Goal: Communication & Community: Answer question/provide support

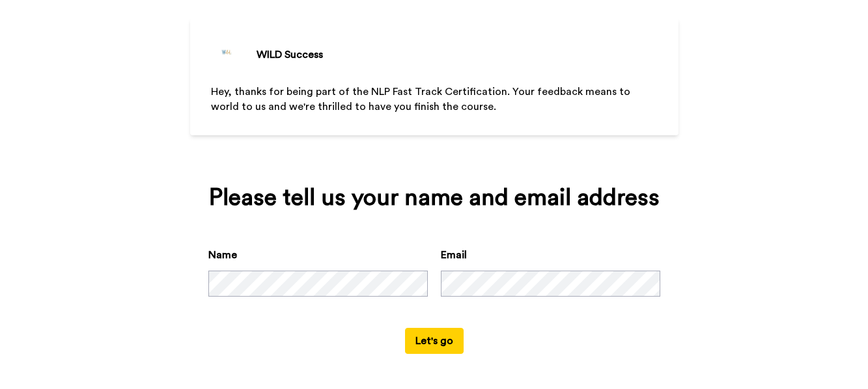
scroll to position [66, 0]
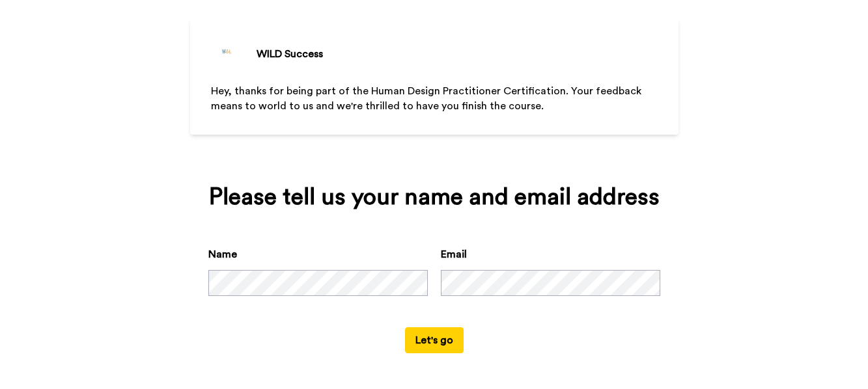
scroll to position [66, 0]
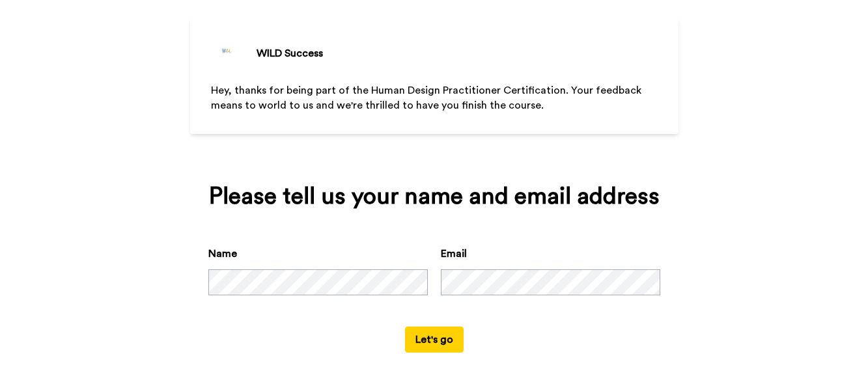
click at [433, 344] on button "Let's go" at bounding box center [434, 340] width 59 height 26
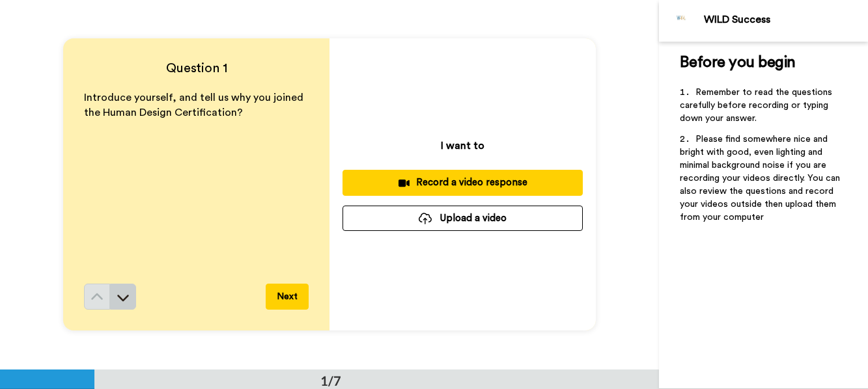
click at [118, 303] on icon at bounding box center [123, 297] width 13 height 13
click at [458, 182] on div "Record a video response" at bounding box center [462, 183] width 219 height 14
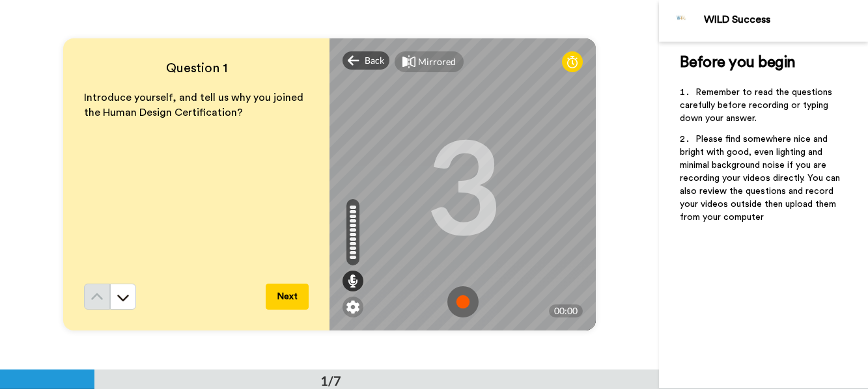
click at [289, 296] on button "Next" at bounding box center [287, 297] width 43 height 26
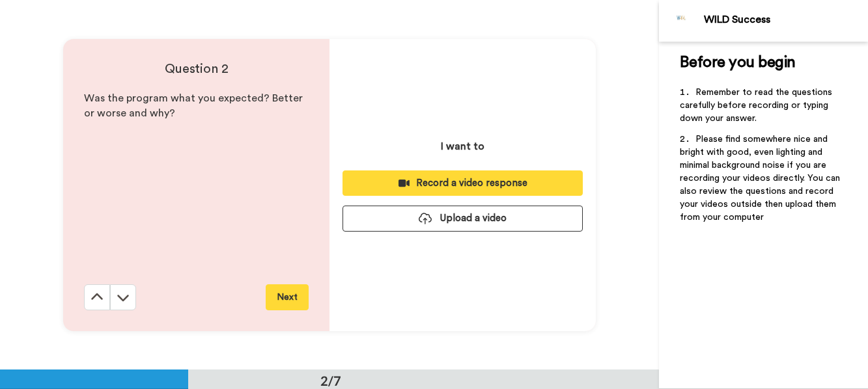
scroll to position [370, 0]
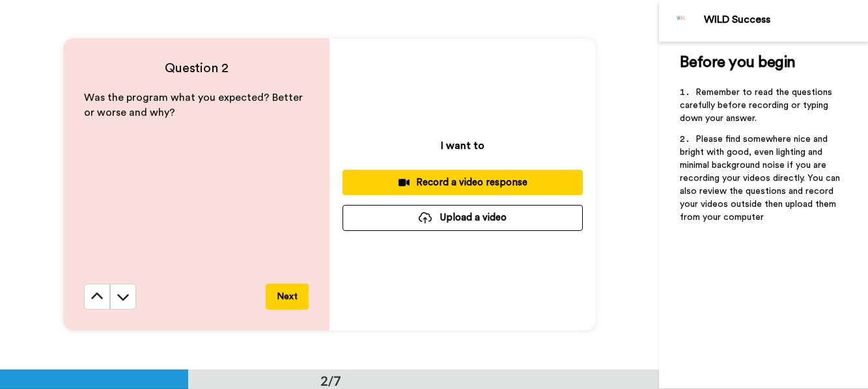
click at [445, 184] on div "Record a video response" at bounding box center [462, 183] width 219 height 14
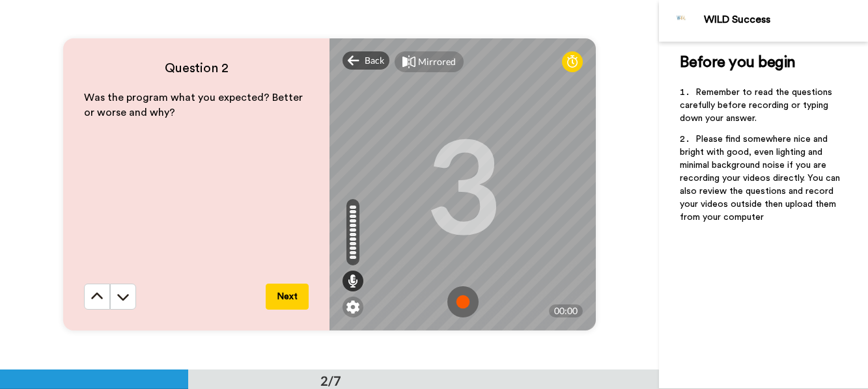
click at [288, 297] on button "Next" at bounding box center [287, 297] width 43 height 26
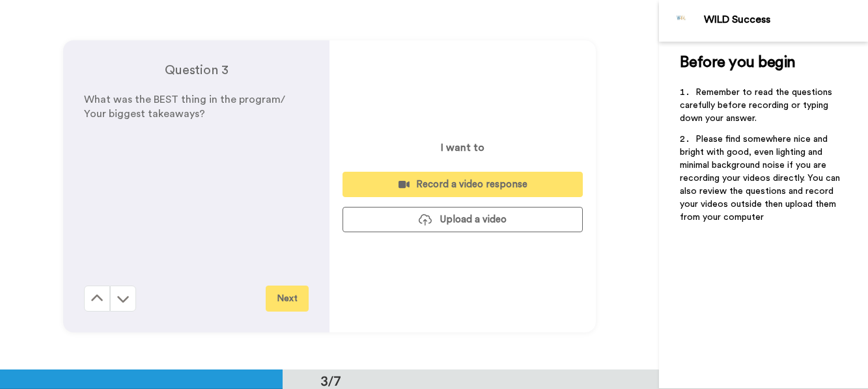
scroll to position [740, 0]
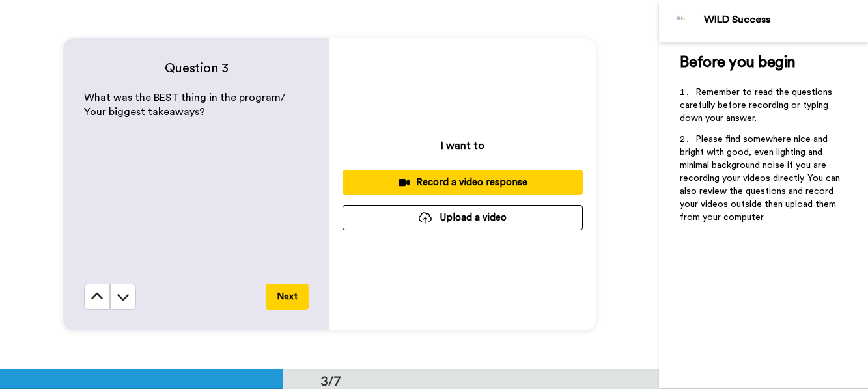
click at [455, 186] on div "Record a video response" at bounding box center [462, 183] width 219 height 14
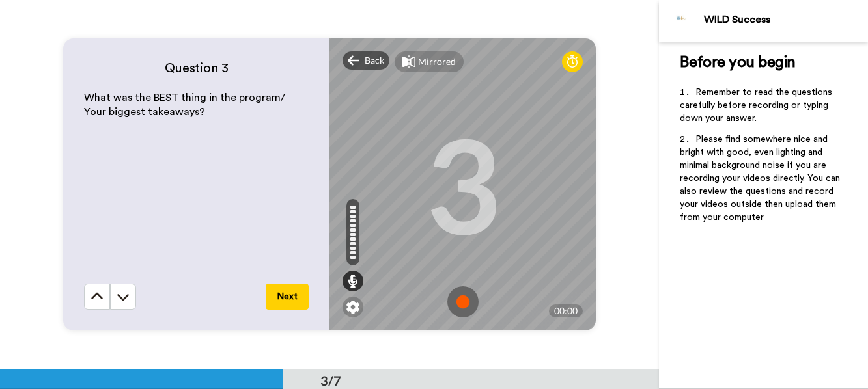
click at [290, 296] on button "Next" at bounding box center [287, 297] width 43 height 26
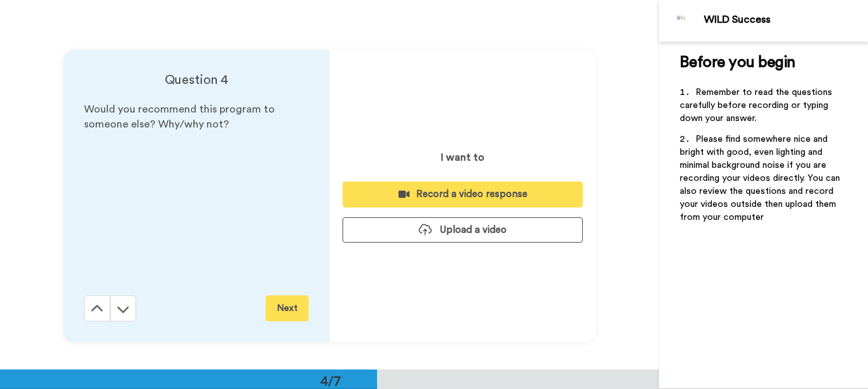
scroll to position [1109, 0]
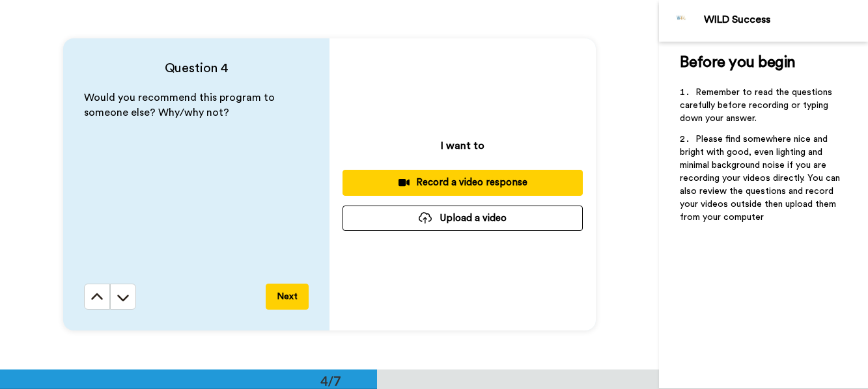
click at [455, 186] on div "Record a video response" at bounding box center [462, 183] width 219 height 14
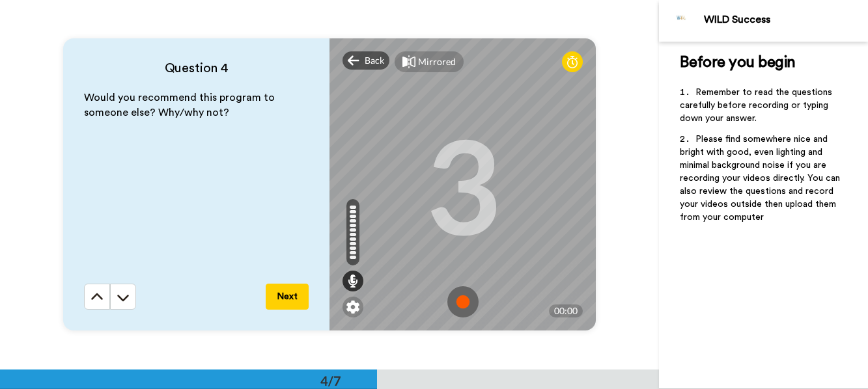
click at [291, 292] on button "Next" at bounding box center [287, 297] width 43 height 26
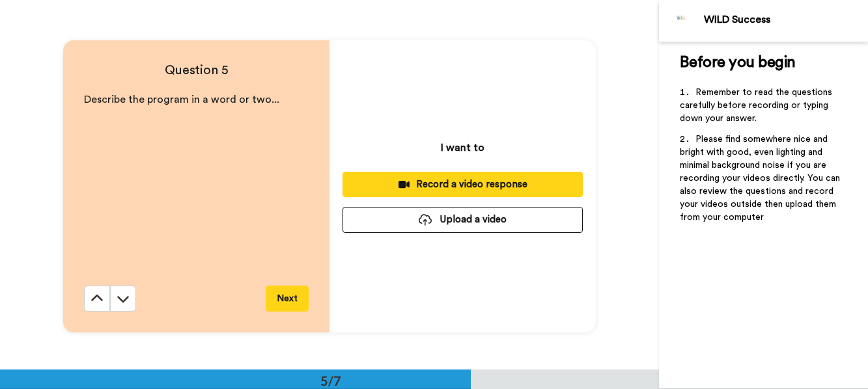
scroll to position [1479, 0]
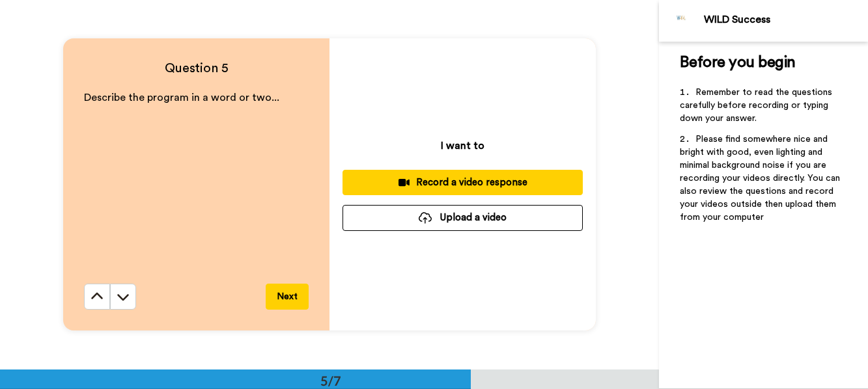
click at [460, 179] on div "Record a video response" at bounding box center [462, 183] width 219 height 14
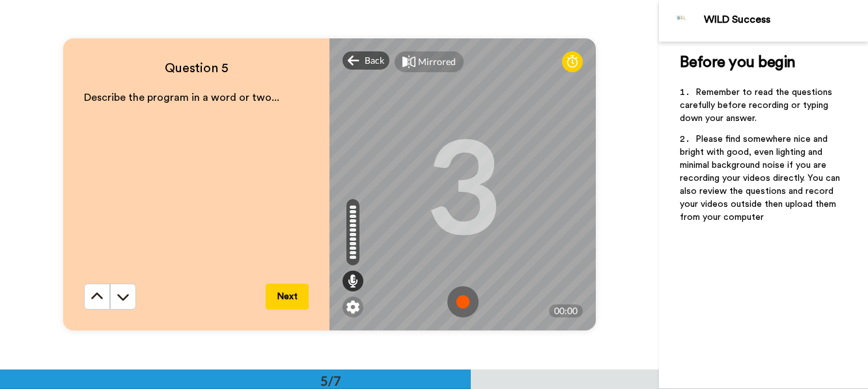
click at [293, 293] on button "Next" at bounding box center [287, 297] width 43 height 26
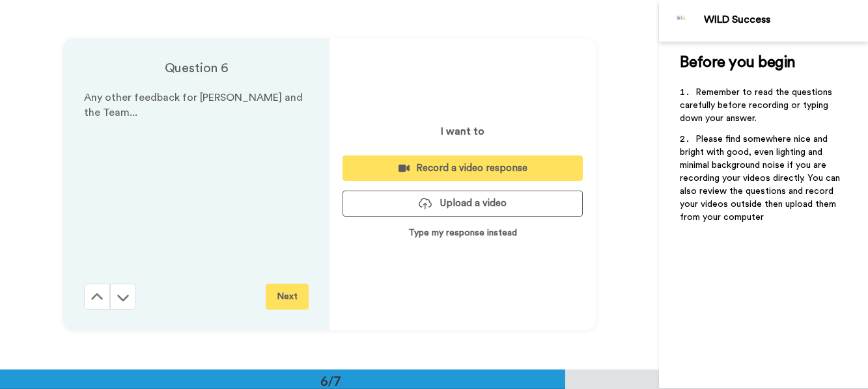
scroll to position [1849, 0]
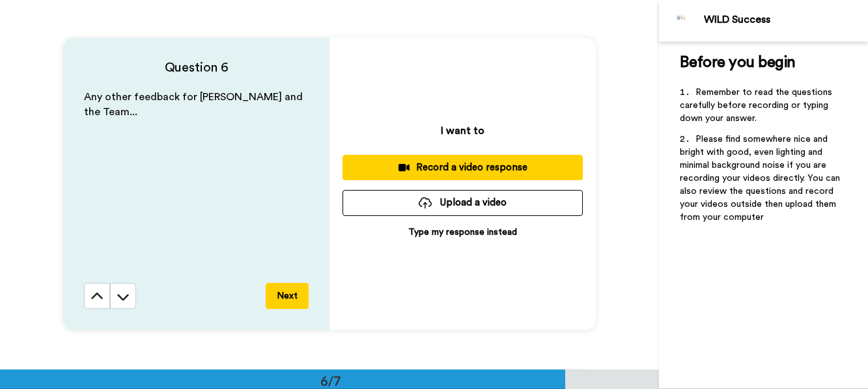
click at [292, 300] on button "Next" at bounding box center [287, 296] width 43 height 26
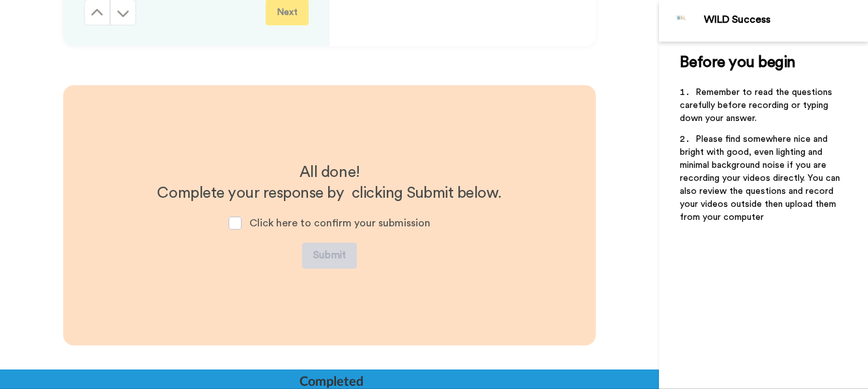
scroll to position [2164, 0]
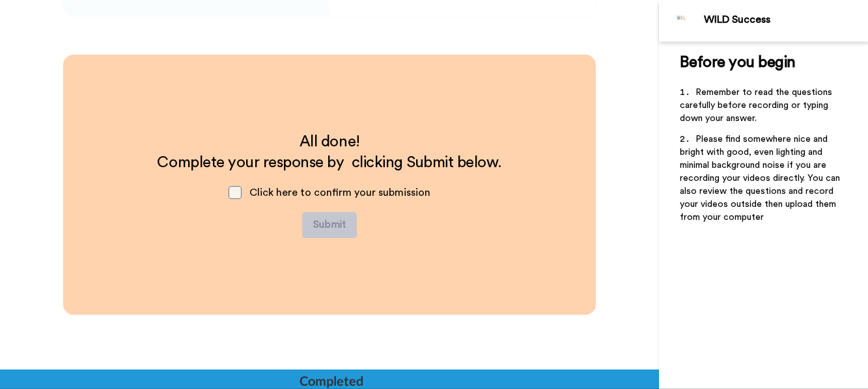
click at [230, 195] on span at bounding box center [235, 192] width 13 height 13
click at [236, 193] on span at bounding box center [235, 192] width 13 height 13
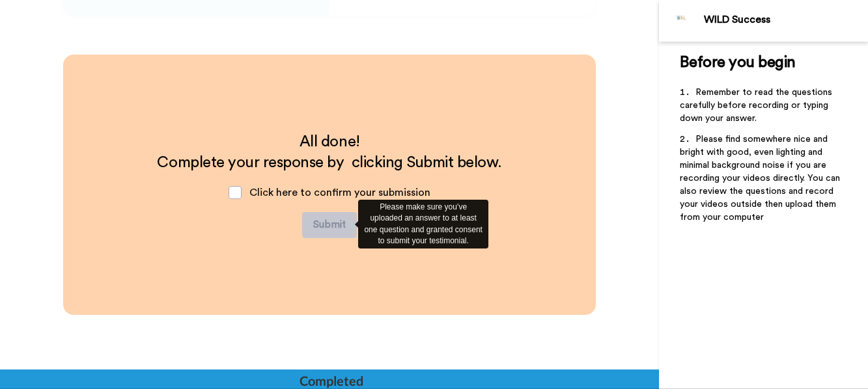
click at [420, 223] on div "Please make sure you’ve uploaded an answer to at least one question and granted…" at bounding box center [423, 224] width 130 height 49
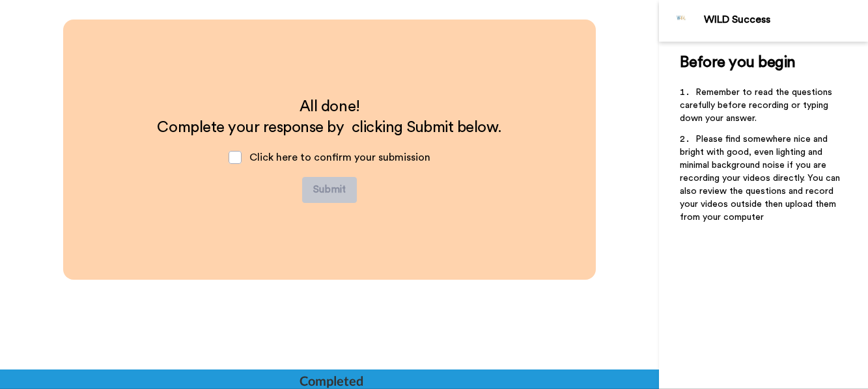
scroll to position [2218, 0]
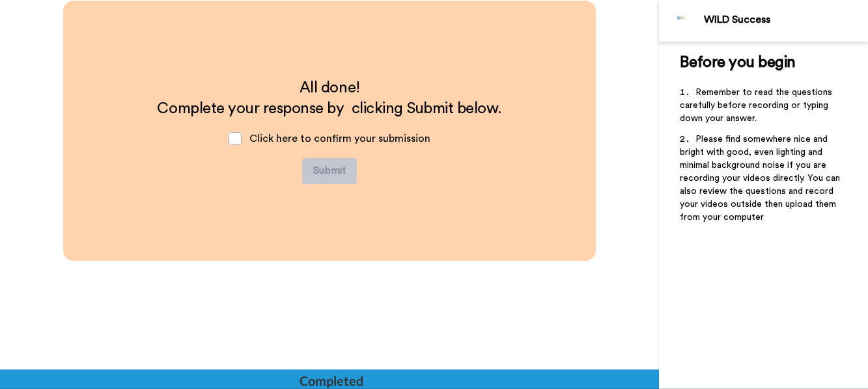
click at [358, 377] on div "Completed" at bounding box center [331, 381] width 63 height 18
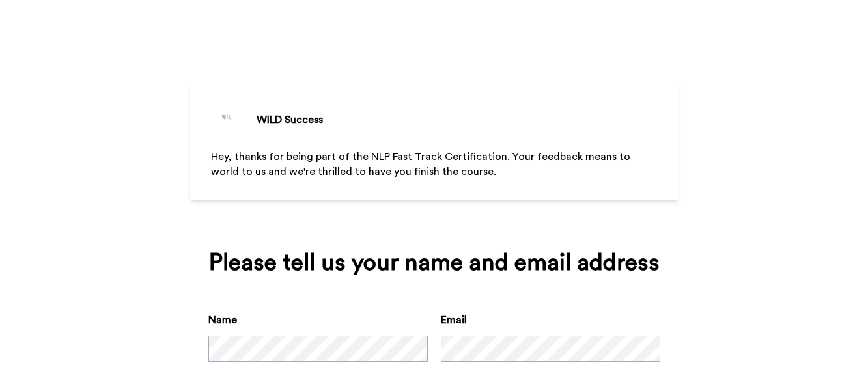
scroll to position [66, 0]
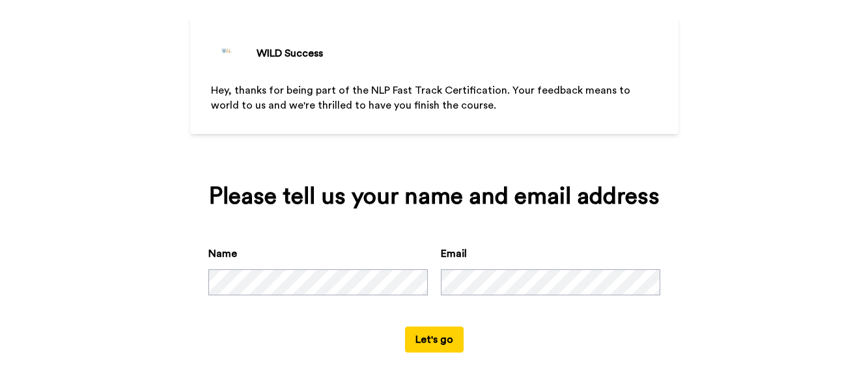
click at [416, 339] on button "Let's go" at bounding box center [434, 340] width 59 height 26
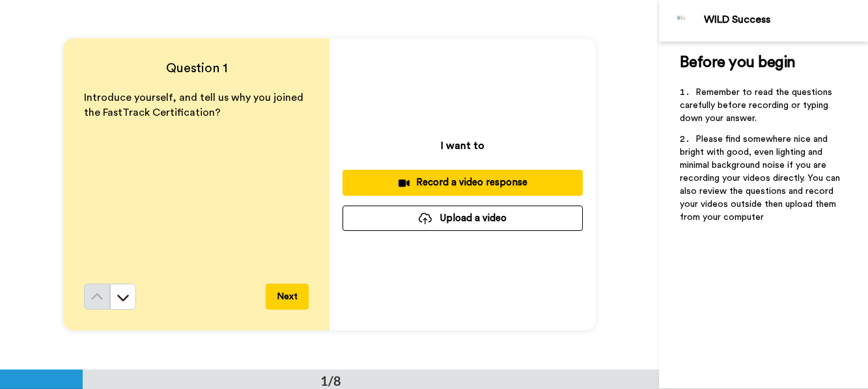
click at [458, 179] on div "Record a video response" at bounding box center [462, 183] width 219 height 14
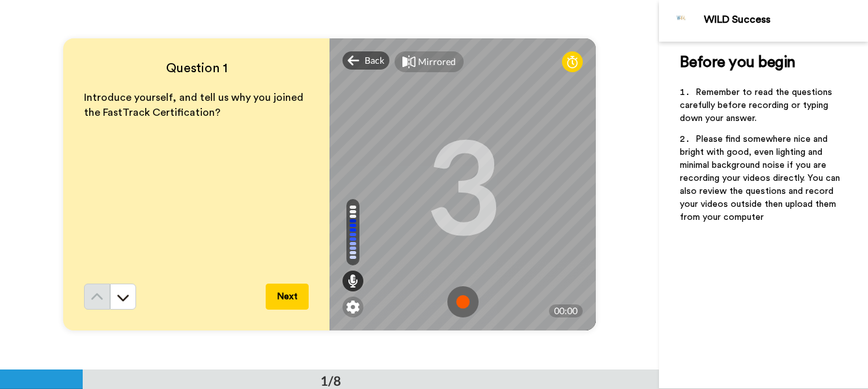
click at [271, 300] on button "Next" at bounding box center [287, 297] width 43 height 26
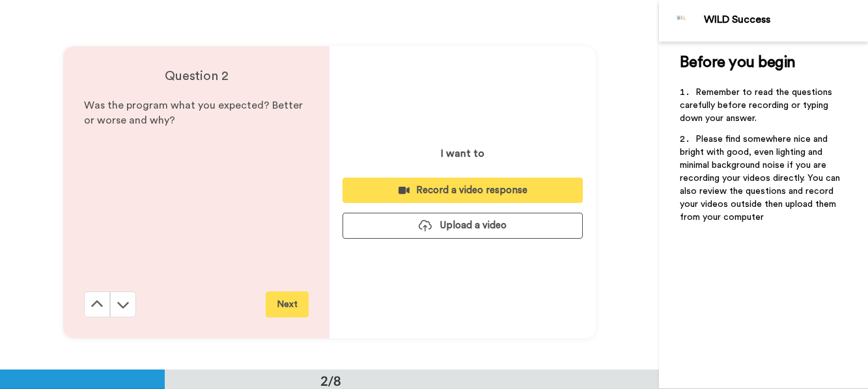
scroll to position [370, 0]
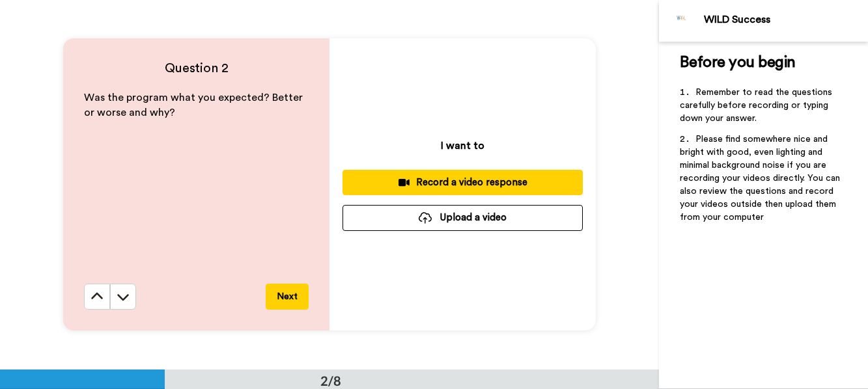
click at [458, 187] on div "Record a video response" at bounding box center [462, 183] width 219 height 14
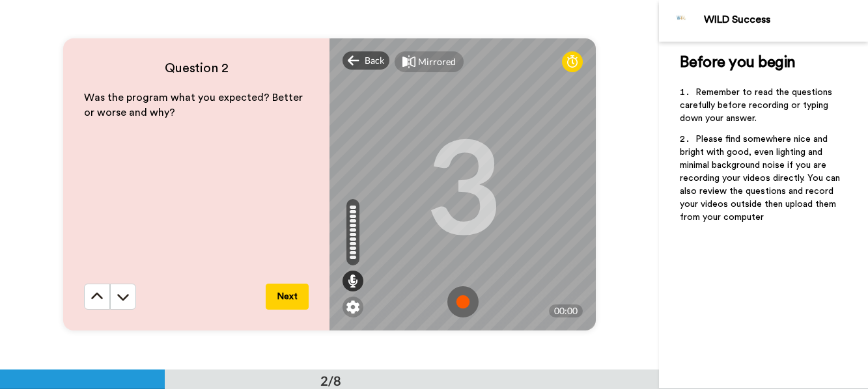
click at [283, 297] on button "Next" at bounding box center [287, 297] width 43 height 26
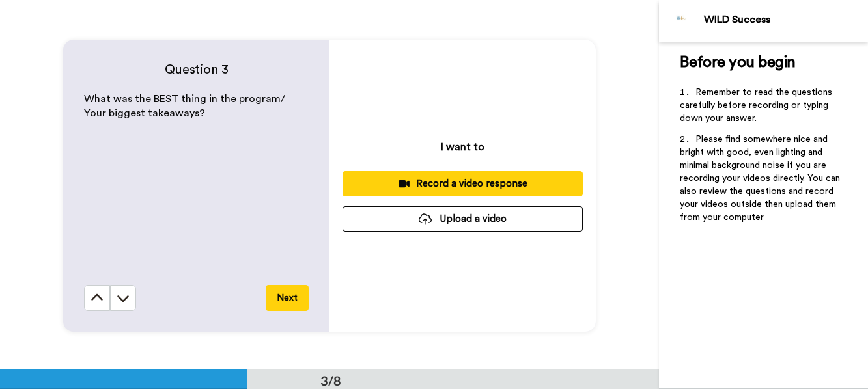
scroll to position [740, 0]
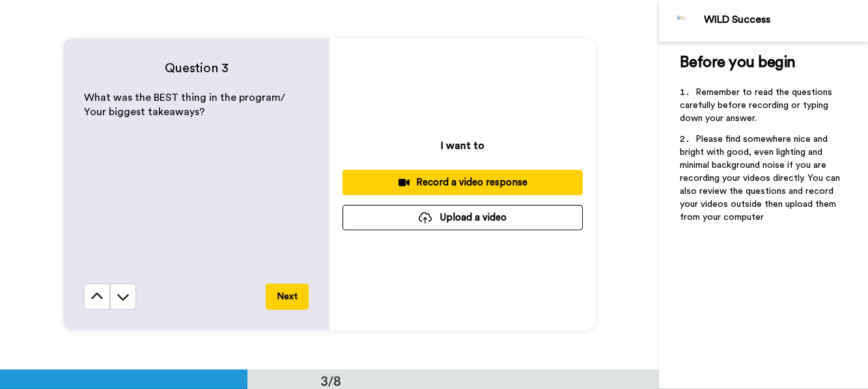
click at [446, 180] on div "Record a video response" at bounding box center [462, 183] width 219 height 14
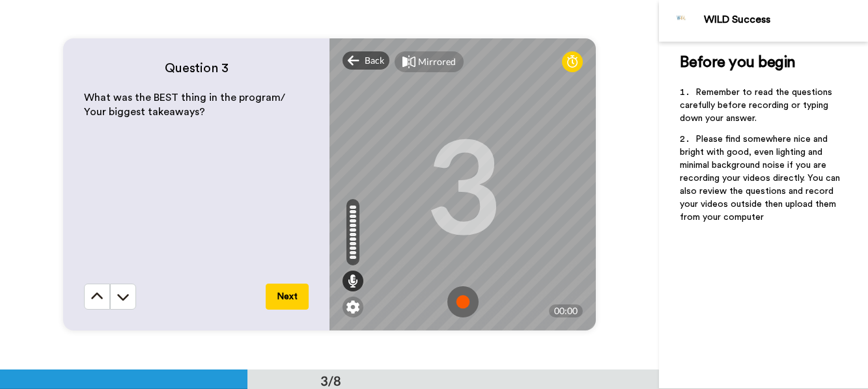
click at [277, 298] on button "Next" at bounding box center [287, 297] width 43 height 26
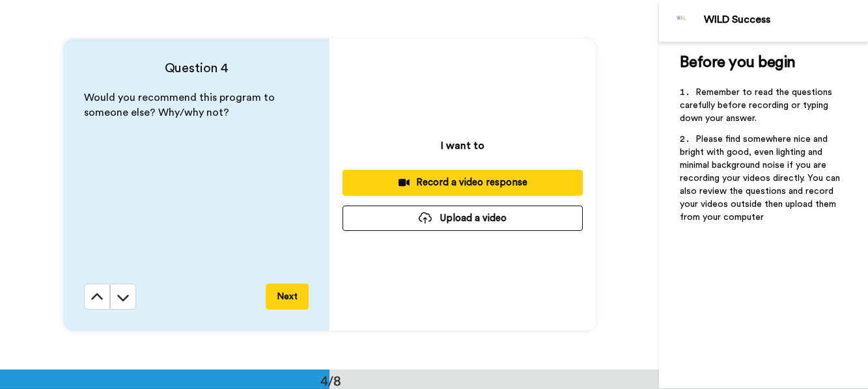
scroll to position [1109, 0]
click at [444, 180] on div "Record a video response" at bounding box center [462, 183] width 219 height 14
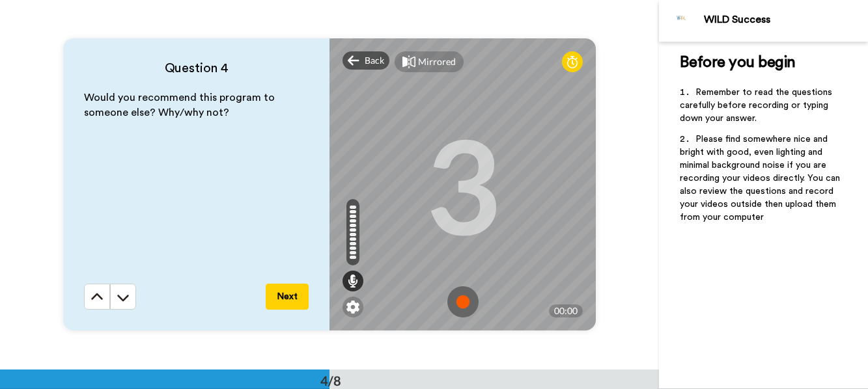
click at [290, 297] on button "Next" at bounding box center [287, 297] width 43 height 26
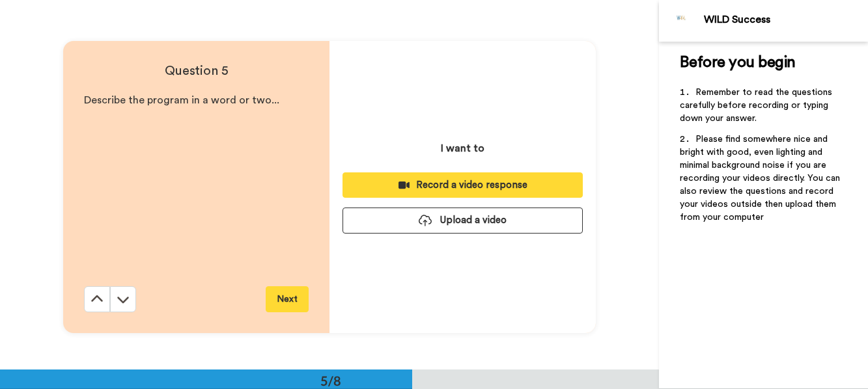
scroll to position [1479, 0]
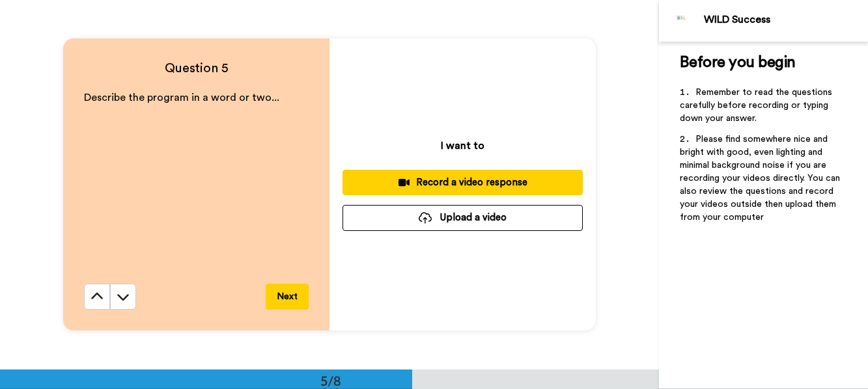
click at [451, 180] on div "Record a video response" at bounding box center [462, 183] width 219 height 14
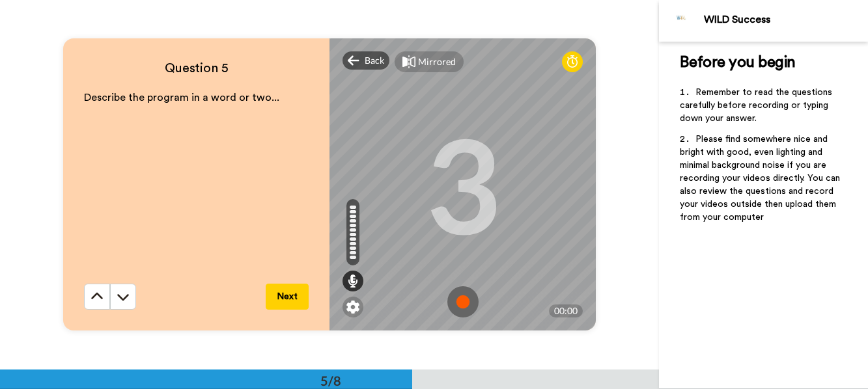
click at [279, 298] on button "Next" at bounding box center [287, 297] width 43 height 26
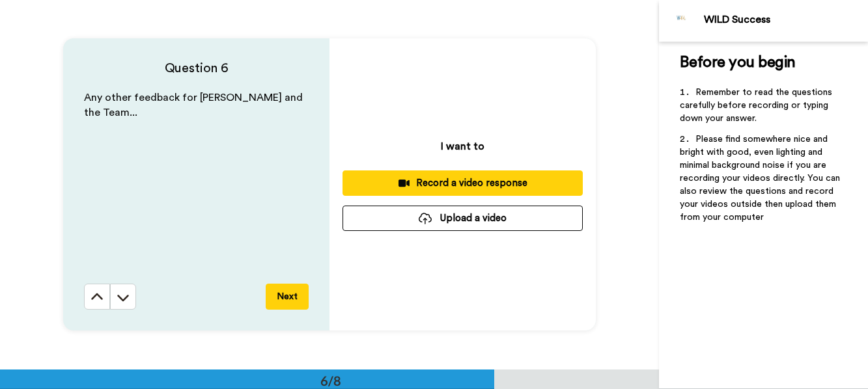
scroll to position [1849, 0]
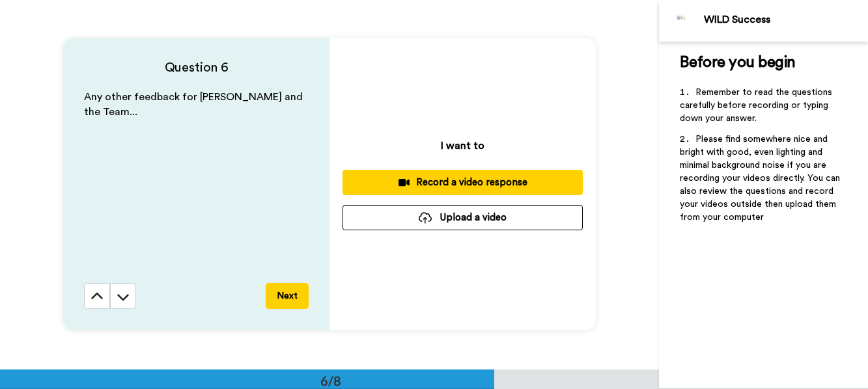
click at [483, 180] on div "Record a video response" at bounding box center [462, 183] width 219 height 14
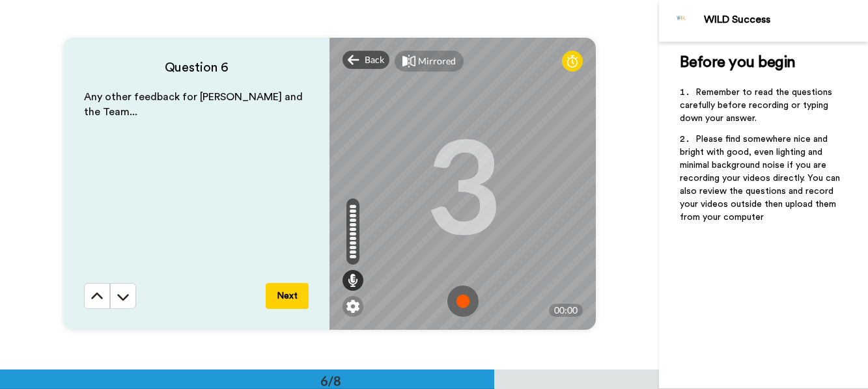
click at [289, 296] on button "Next" at bounding box center [287, 296] width 43 height 26
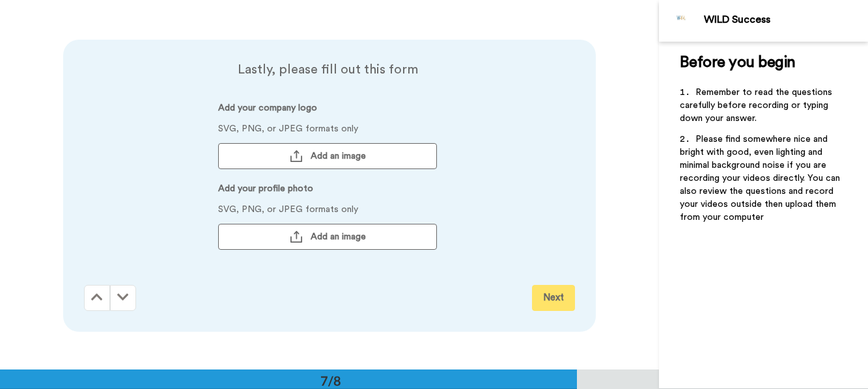
scroll to position [2218, 0]
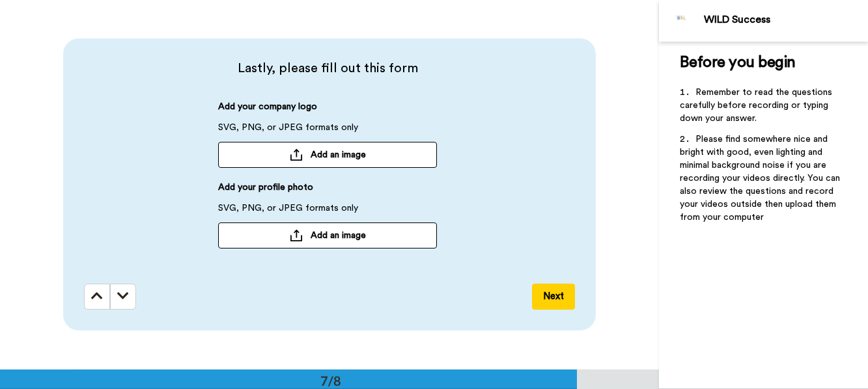
click at [303, 155] on button "Add an image" at bounding box center [327, 155] width 219 height 26
click at [292, 159] on div at bounding box center [296, 155] width 13 height 12
click at [321, 235] on span "Add an image" at bounding box center [338, 235] width 55 height 13
click at [554, 305] on button "Next" at bounding box center [553, 297] width 43 height 26
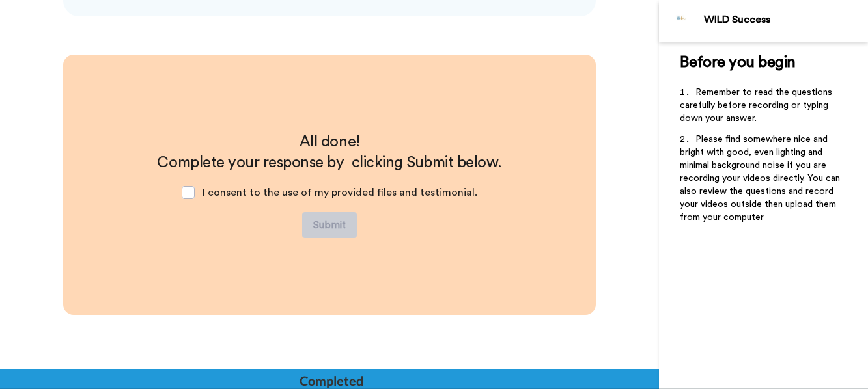
scroll to position [2533, 0]
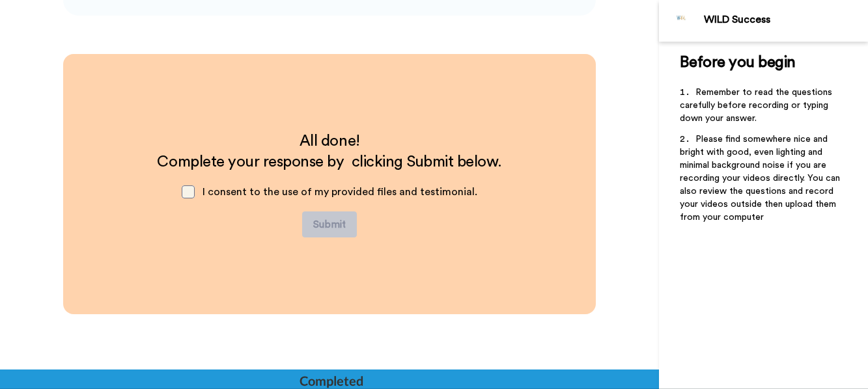
click at [195, 193] on span at bounding box center [188, 192] width 13 height 13
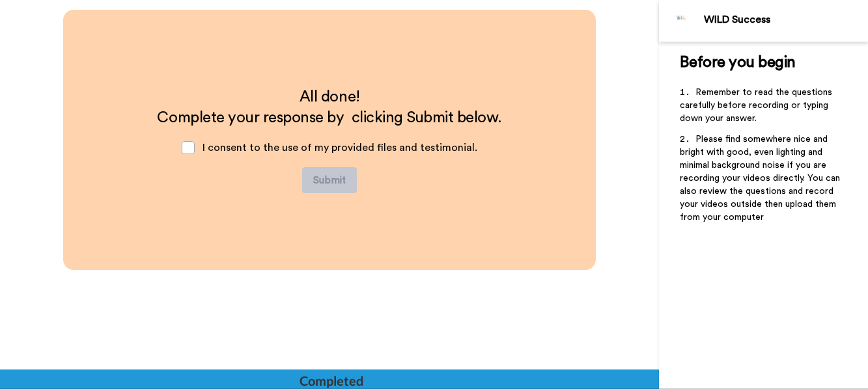
scroll to position [2587, 0]
